Goal: Information Seeking & Learning: Compare options

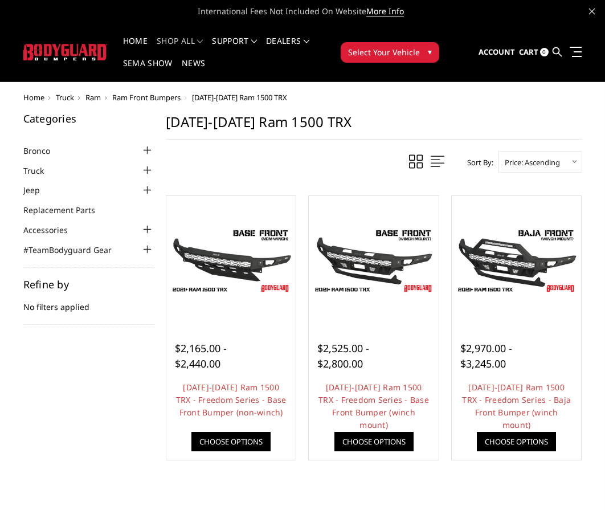
click at [143, 99] on span "Ram Front Bumpers" at bounding box center [146, 97] width 68 height 10
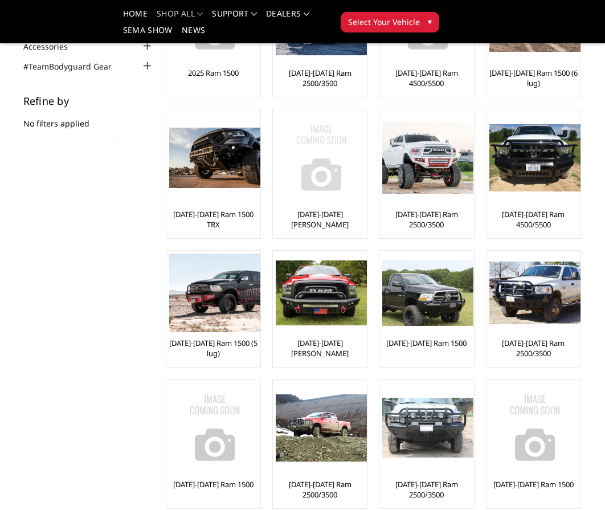
scroll to position [90, 0]
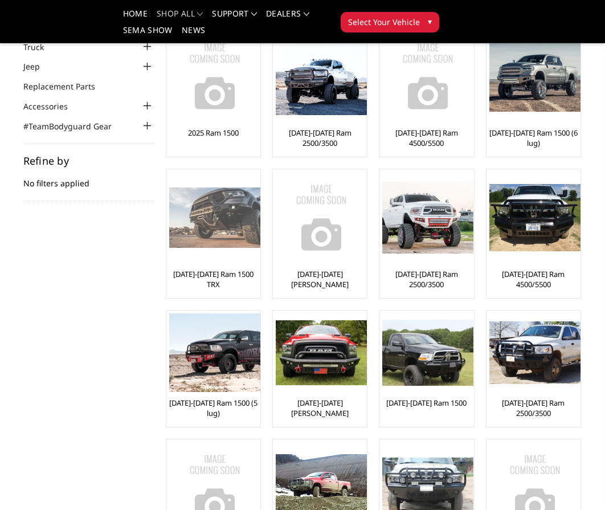
click at [229, 275] on link "[DATE]-[DATE] Ram 1500 TRX" at bounding box center [213, 279] width 88 height 21
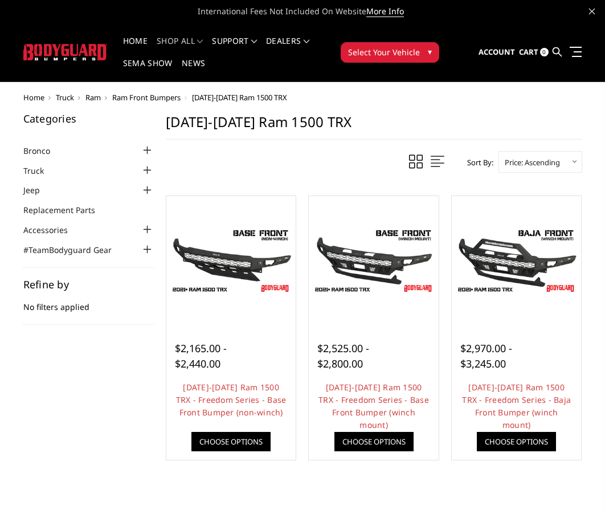
click at [89, 97] on span "Ram" at bounding box center [92, 97] width 15 height 10
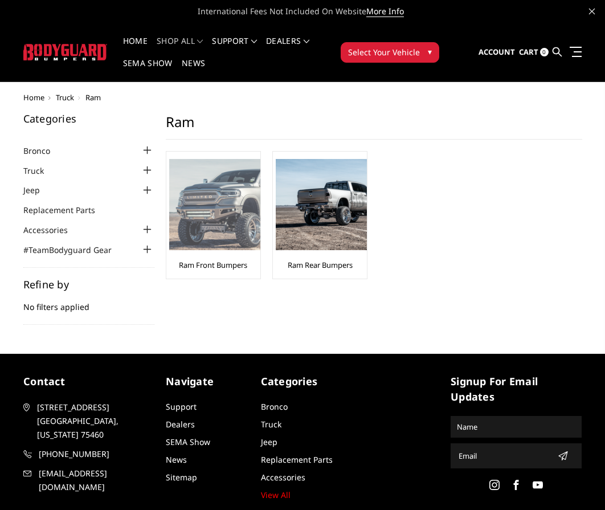
click at [217, 264] on link "Ram Front Bumpers" at bounding box center [213, 265] width 68 height 10
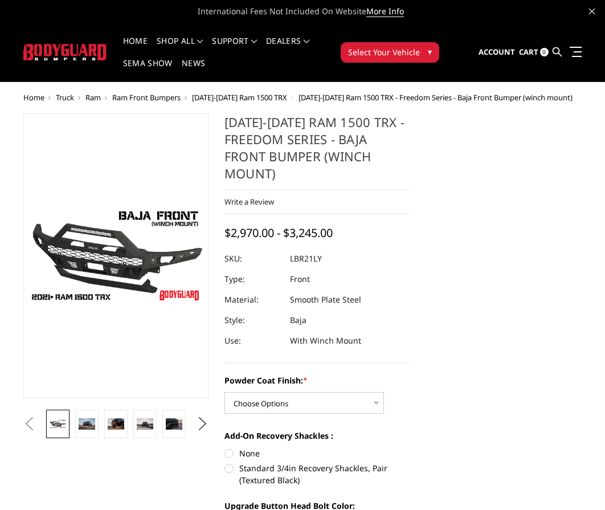
click at [100, 429] on li at bounding box center [86, 424] width 29 height 28
click at [93, 429] on img at bounding box center [87, 423] width 17 height 11
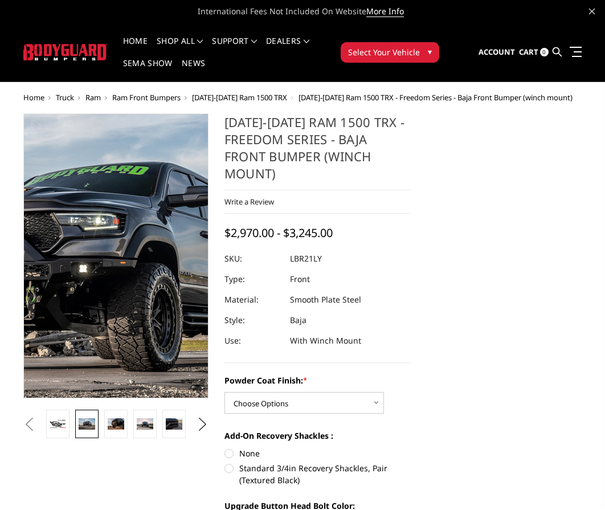
click at [134, 211] on img at bounding box center [76, 277] width 729 height 486
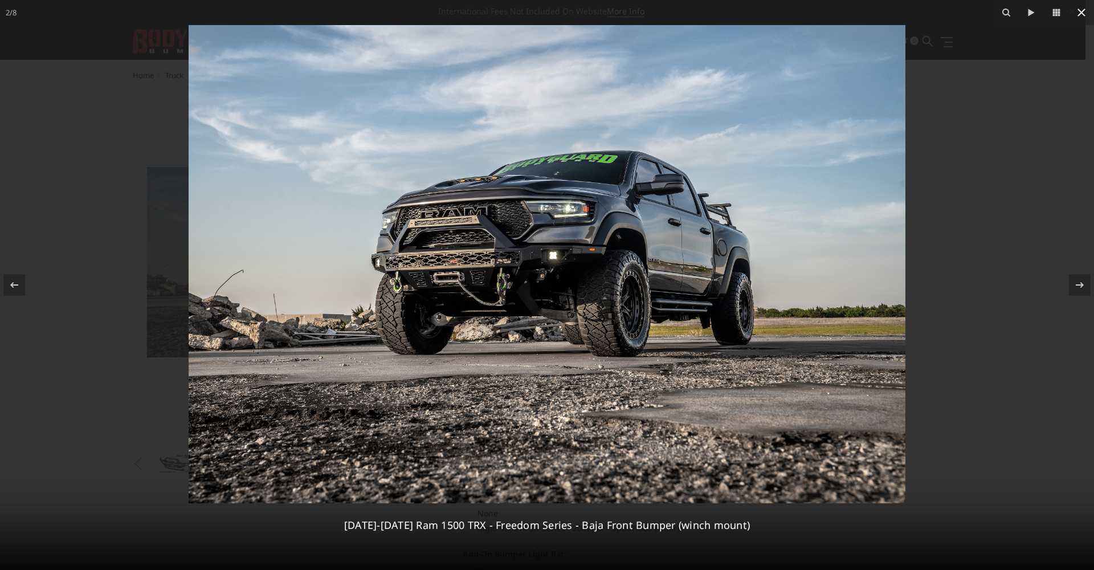
click at [604, 13] on icon at bounding box center [1081, 13] width 14 height 14
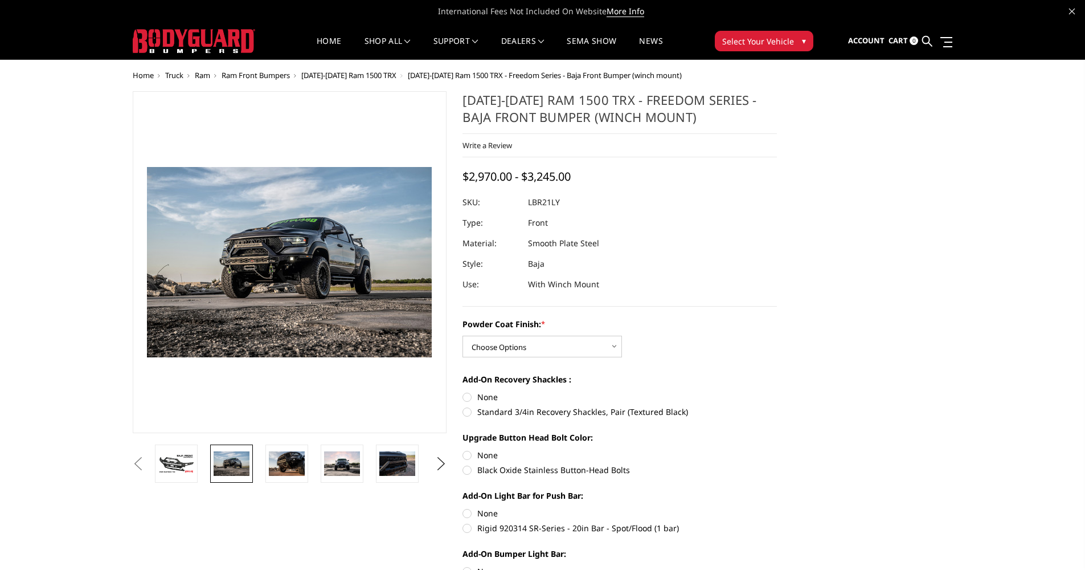
click at [369, 76] on span "[DATE]-[DATE] Ram 1500 TRX" at bounding box center [348, 75] width 95 height 10
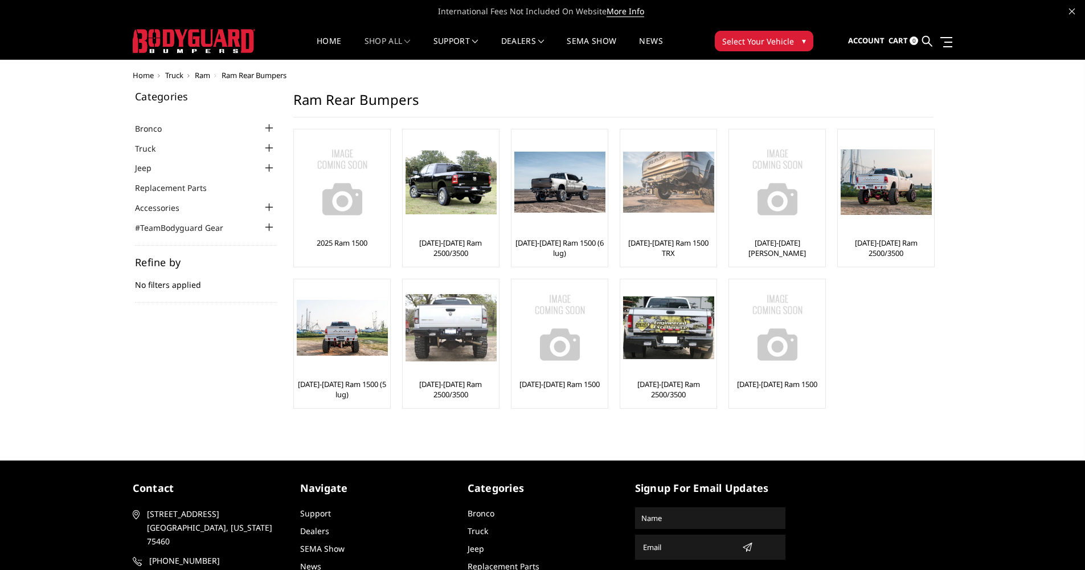
click at [669, 241] on link "[DATE]-[DATE] Ram 1500 TRX" at bounding box center [668, 248] width 91 height 21
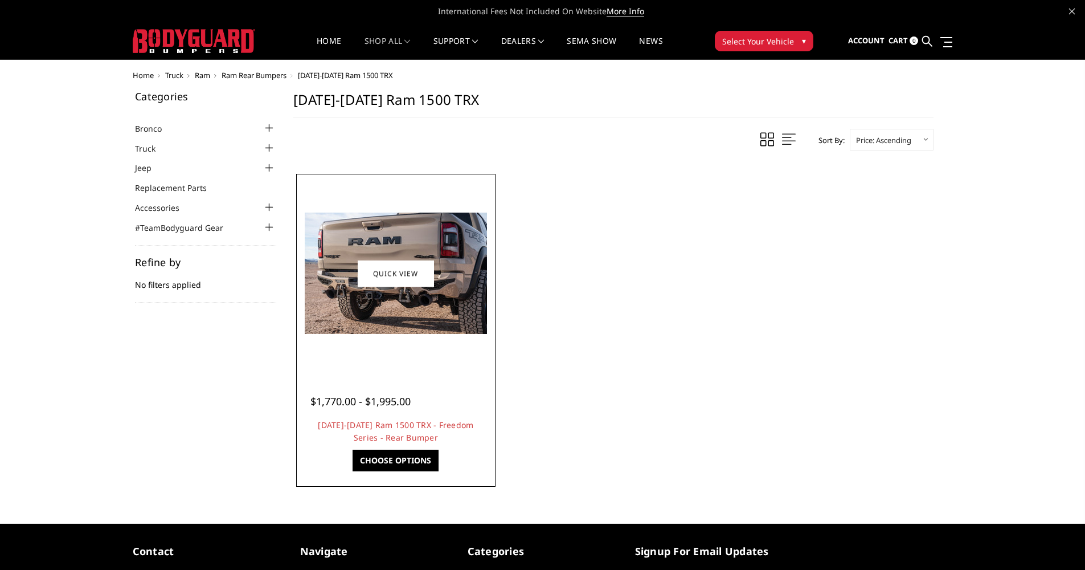
click at [412, 304] on img at bounding box center [396, 272] width 182 height 121
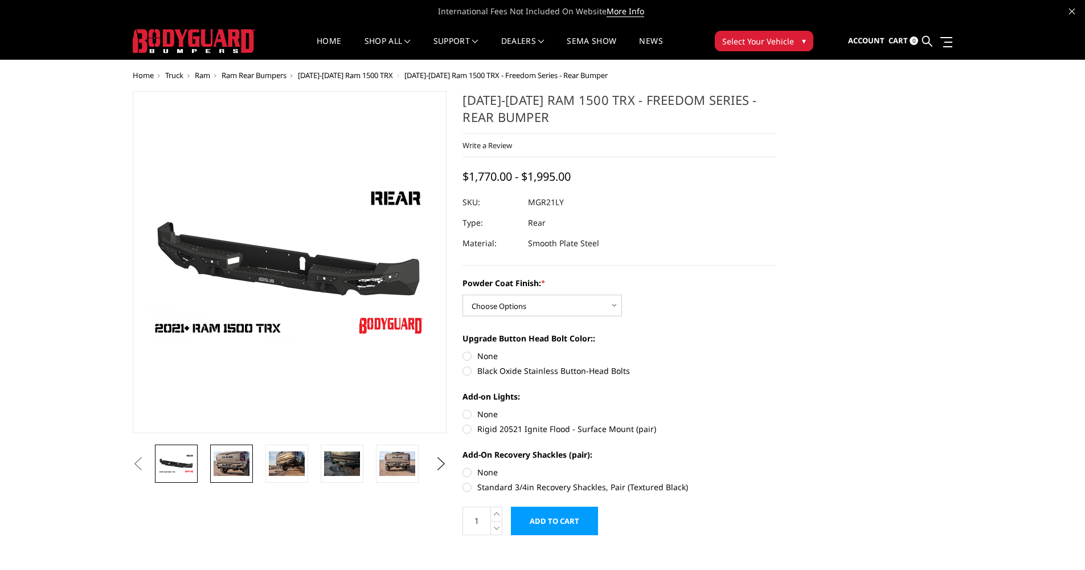
click at [234, 466] on img at bounding box center [232, 463] width 36 height 24
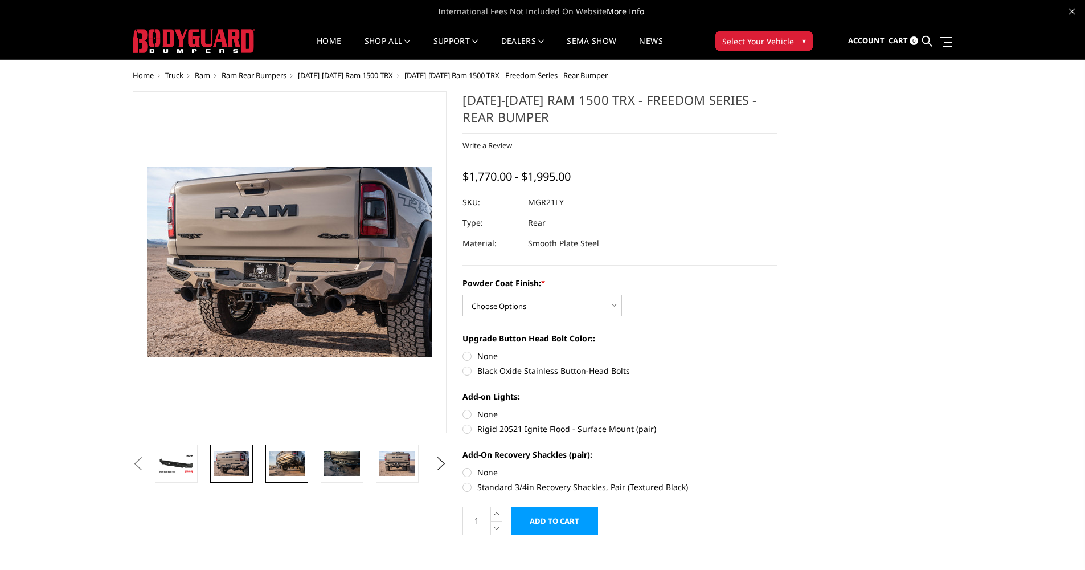
click at [290, 455] on img at bounding box center [287, 463] width 36 height 24
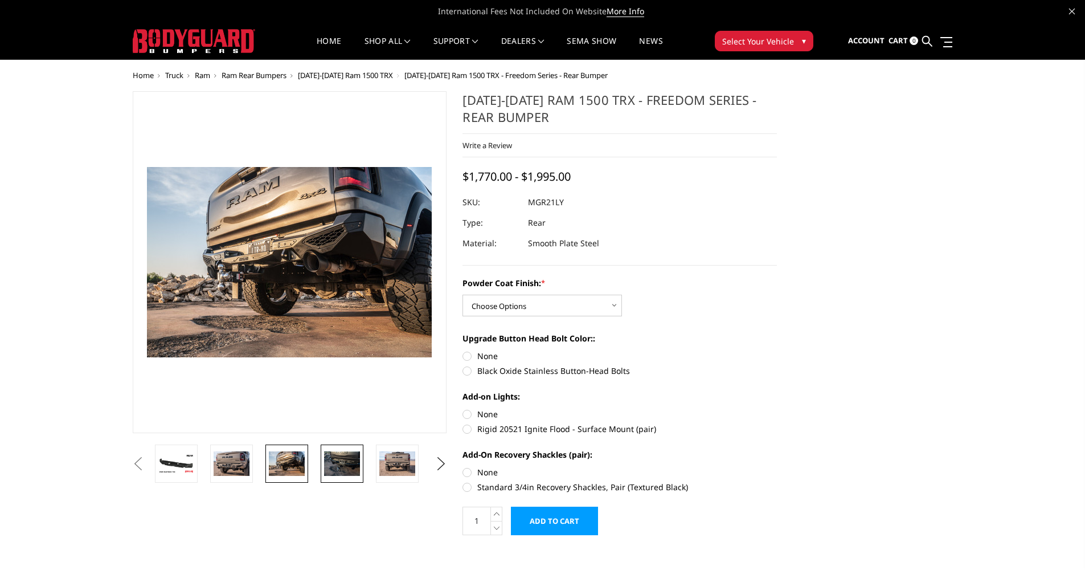
click at [340, 462] on img at bounding box center [342, 463] width 36 height 24
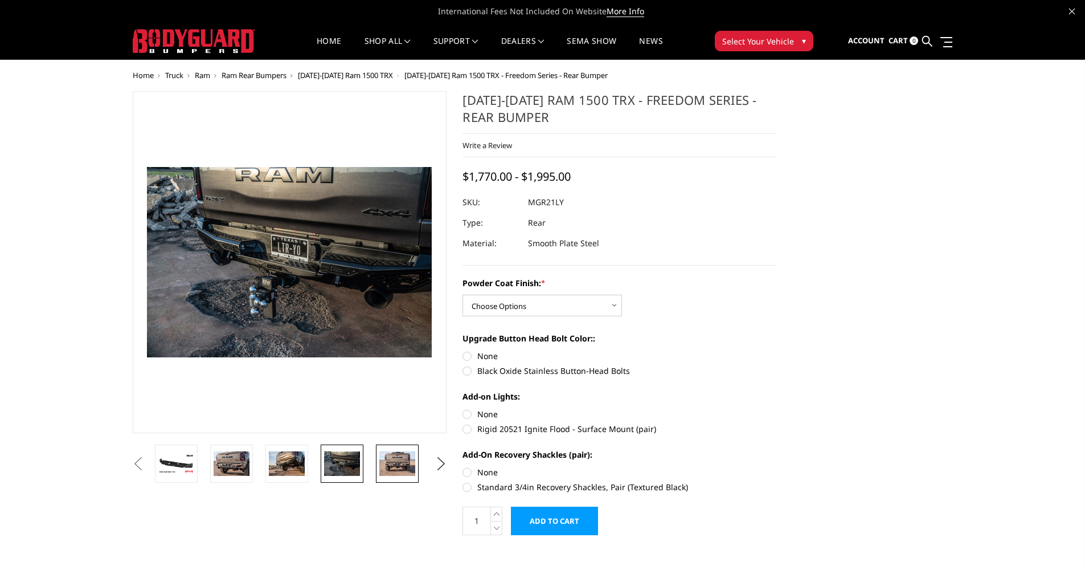
click at [395, 467] on img at bounding box center [397, 463] width 36 height 24
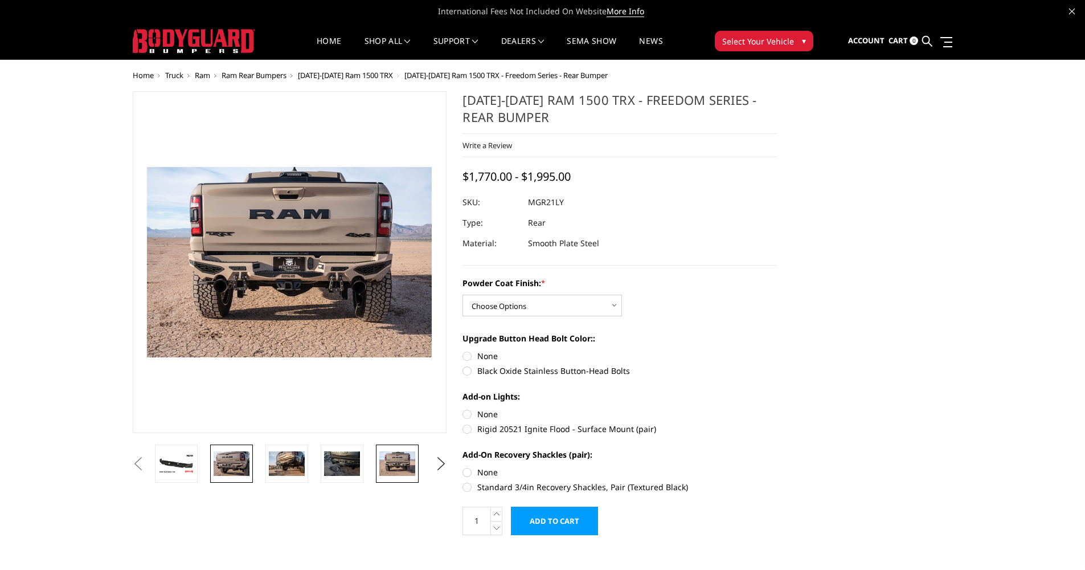
click at [232, 456] on img at bounding box center [232, 463] width 36 height 24
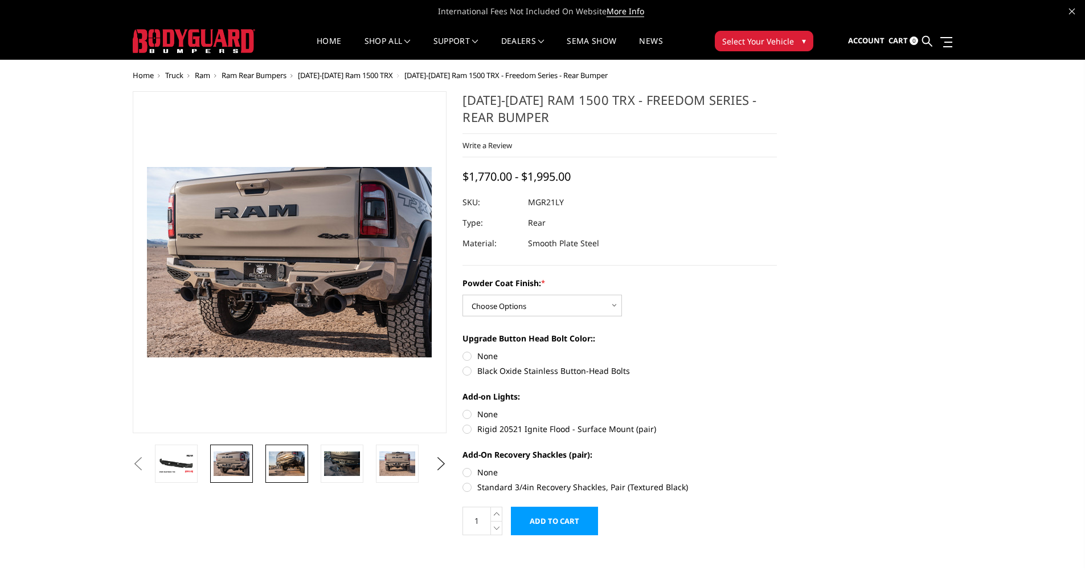
click at [293, 470] on img at bounding box center [287, 463] width 36 height 24
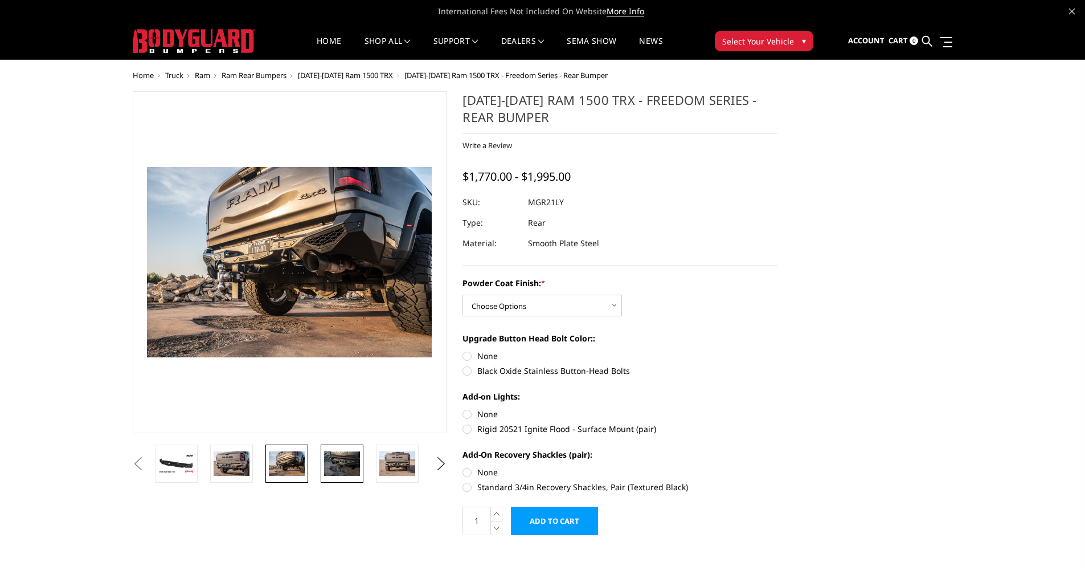
click at [325, 465] on img at bounding box center [342, 463] width 36 height 24
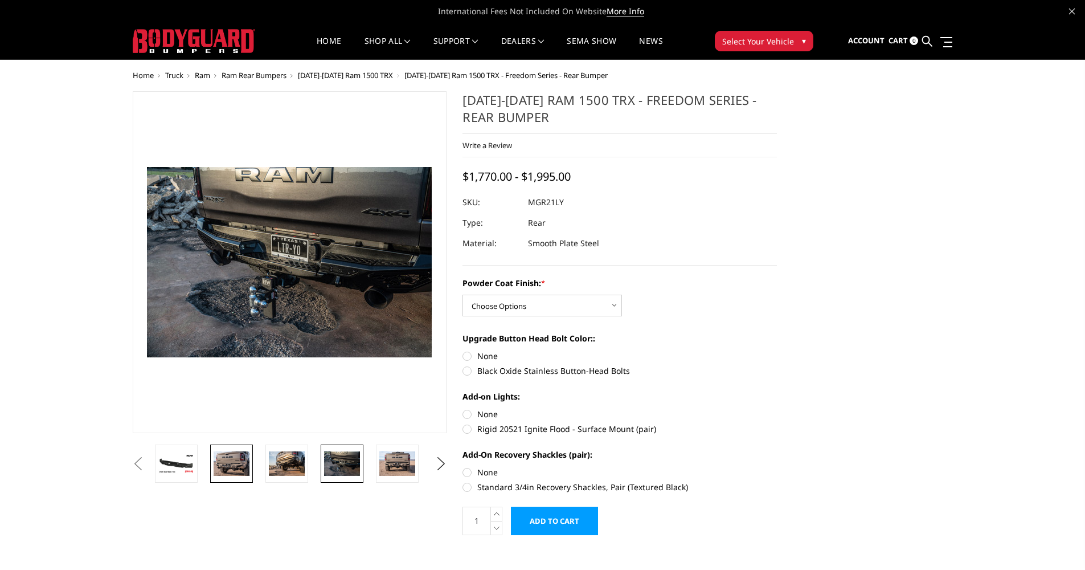
click at [231, 469] on img at bounding box center [232, 463] width 36 height 24
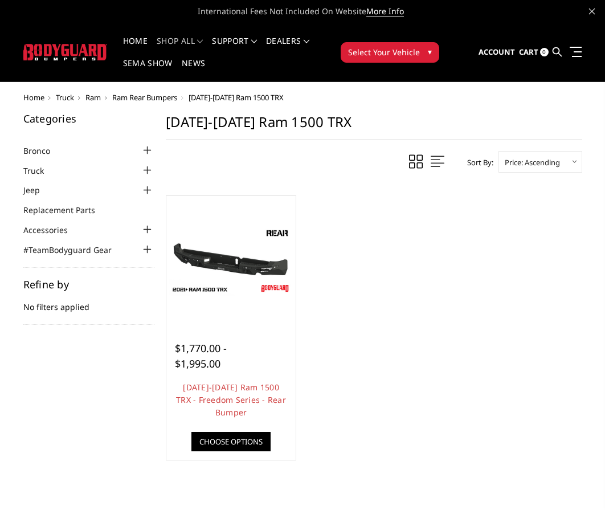
click at [159, 89] on body "International Fees Not Included On Website More Info Home shop all Bronco 2021-…" at bounding box center [302, 365] width 605 height 730
click at [161, 92] on body "International Fees Not Included On Website More Info Home shop all Bronco 2021-…" at bounding box center [302, 365] width 605 height 730
click at [162, 95] on span "Ram Rear Bumpers" at bounding box center [144, 97] width 65 height 10
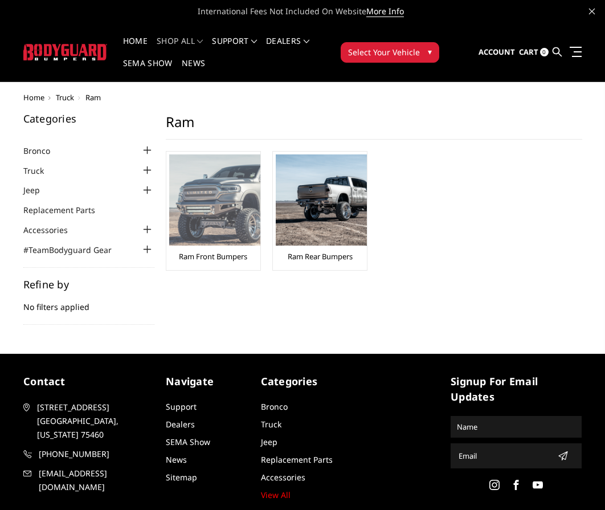
click at [230, 239] on img at bounding box center [214, 199] width 91 height 91
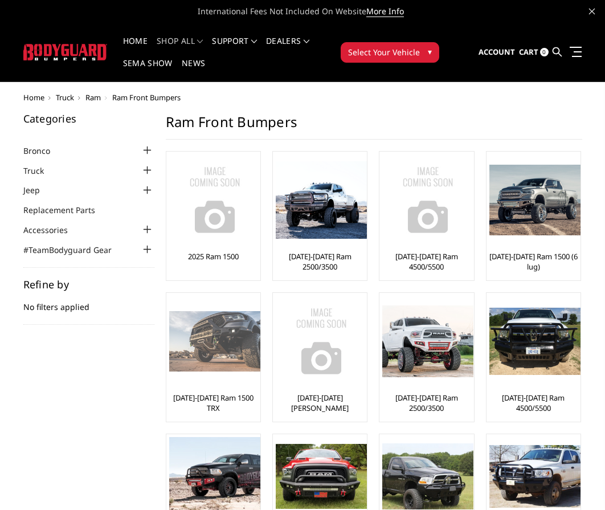
click at [216, 388] on div "[DATE]-[DATE] Ram 1500 TRX" at bounding box center [213, 357] width 88 height 123
click at [222, 351] on img at bounding box center [214, 341] width 91 height 61
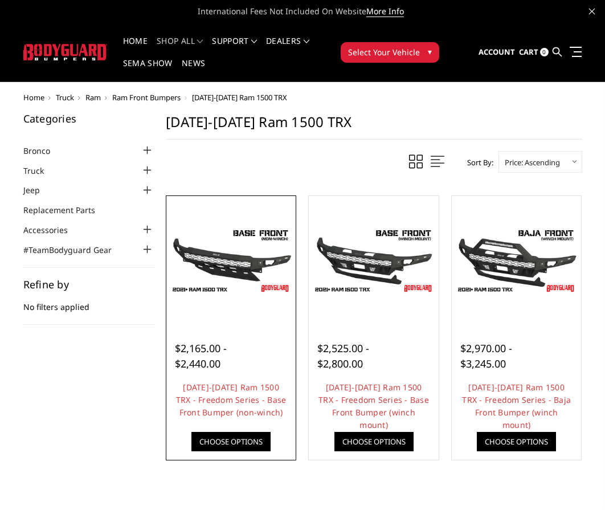
click at [236, 267] on img at bounding box center [231, 260] width 124 height 69
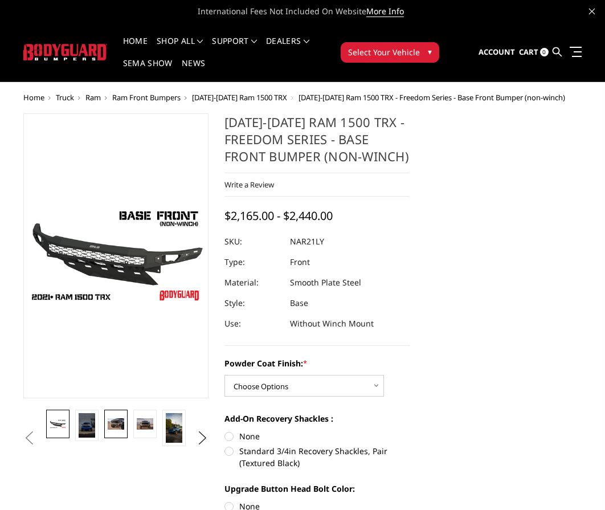
click at [116, 428] on img at bounding box center [116, 423] width 17 height 11
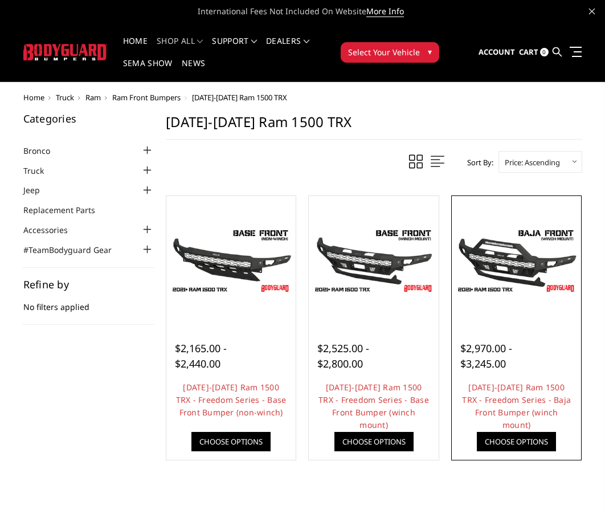
click at [528, 264] on img at bounding box center [517, 260] width 124 height 69
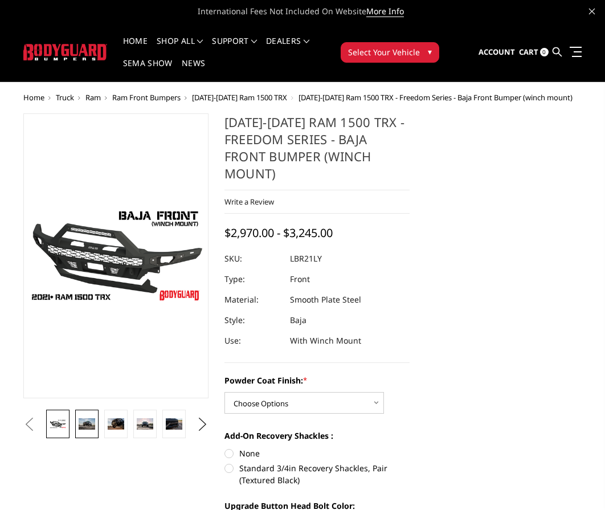
click at [89, 423] on img at bounding box center [87, 423] width 17 height 11
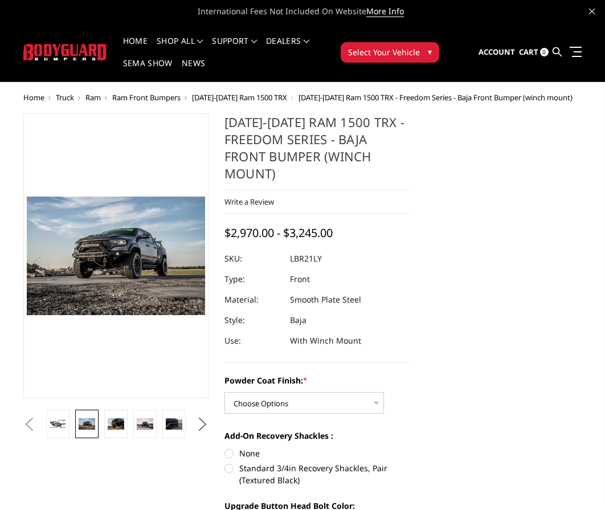
click at [203, 427] on button "Next" at bounding box center [202, 424] width 17 height 17
click at [72, 419] on li at bounding box center [57, 425] width 29 height 30
click at [81, 420] on img at bounding box center [87, 423] width 17 height 11
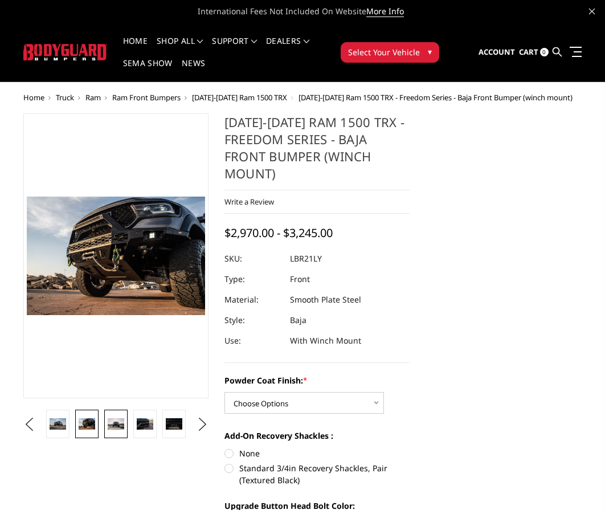
click at [112, 425] on img at bounding box center [116, 423] width 17 height 11
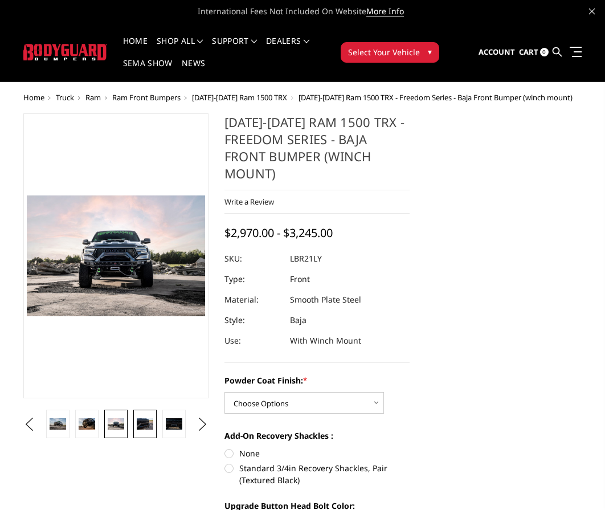
click at [140, 426] on img at bounding box center [145, 423] width 17 height 11
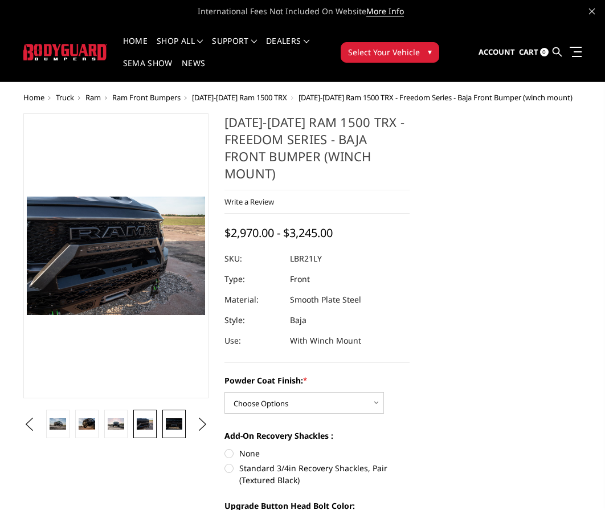
click at [171, 424] on img at bounding box center [174, 423] width 17 height 11
